Goal: Information Seeking & Learning: Learn about a topic

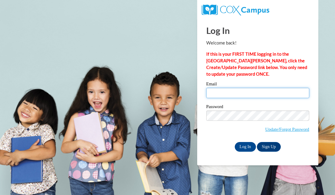
click at [224, 92] on input "Email" at bounding box center [257, 93] width 103 height 10
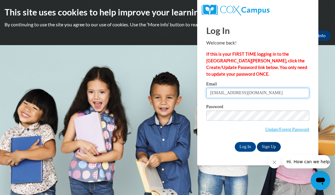
type input "kiondaallen@yahoo.com"
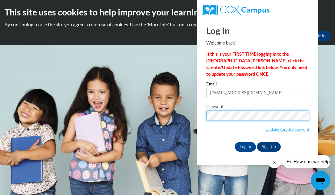
click at [235, 142] on input "Log In" at bounding box center [245, 147] width 21 height 10
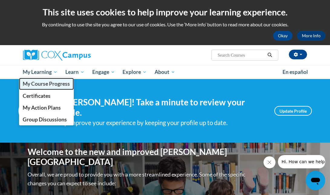
click at [54, 84] on span "My Course Progress" at bounding box center [46, 84] width 47 height 6
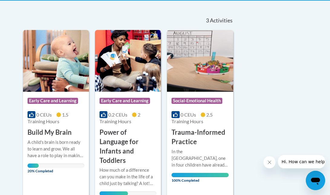
scroll to position [137, 0]
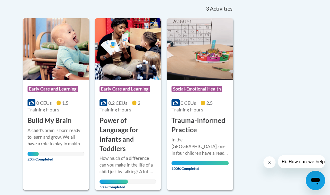
click at [57, 107] on span "1.5 Training Hours" at bounding box center [48, 106] width 41 height 12
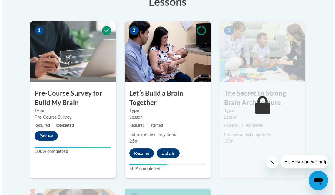
scroll to position [182, 0]
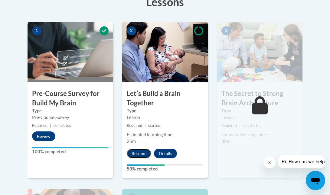
click at [138, 155] on button "Resume" at bounding box center [139, 154] width 25 height 10
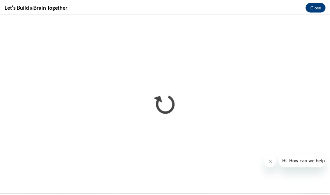
scroll to position [0, 0]
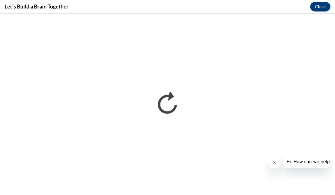
click at [276, 162] on icon "Close message from company" at bounding box center [274, 162] width 5 height 5
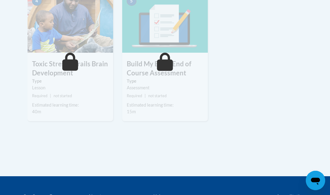
scroll to position [388, 0]
